Goal: Navigation & Orientation: Find specific page/section

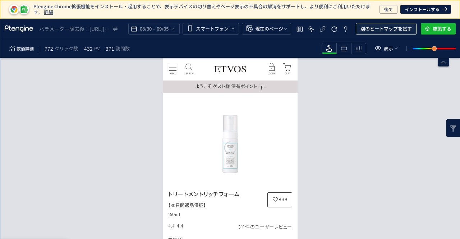
click at [394, 27] on span "別のヒートマップを試す" at bounding box center [385, 28] width 51 height 11
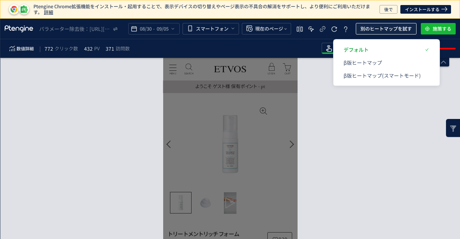
click at [394, 27] on span "別のヒートマップを試す" at bounding box center [385, 28] width 51 height 11
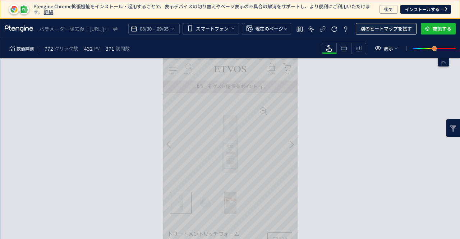
click at [369, 34] on span "別のヒートマップを試す" at bounding box center [385, 28] width 51 height 11
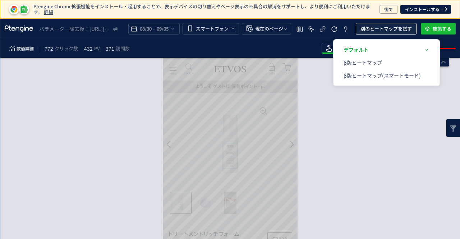
click at [365, 26] on span "別のヒートマップを試す" at bounding box center [385, 28] width 51 height 11
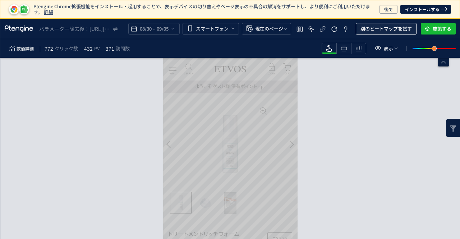
click at [361, 27] on span "別のヒートマップを試す" at bounding box center [385, 28] width 51 height 11
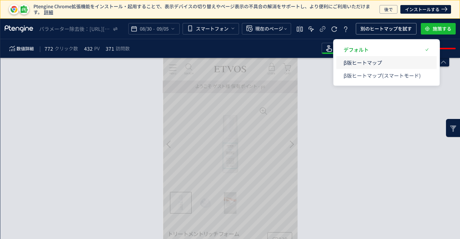
click at [353, 63] on p "β版ヒートマップ" at bounding box center [382, 62] width 77 height 13
